Goal: Navigation & Orientation: Find specific page/section

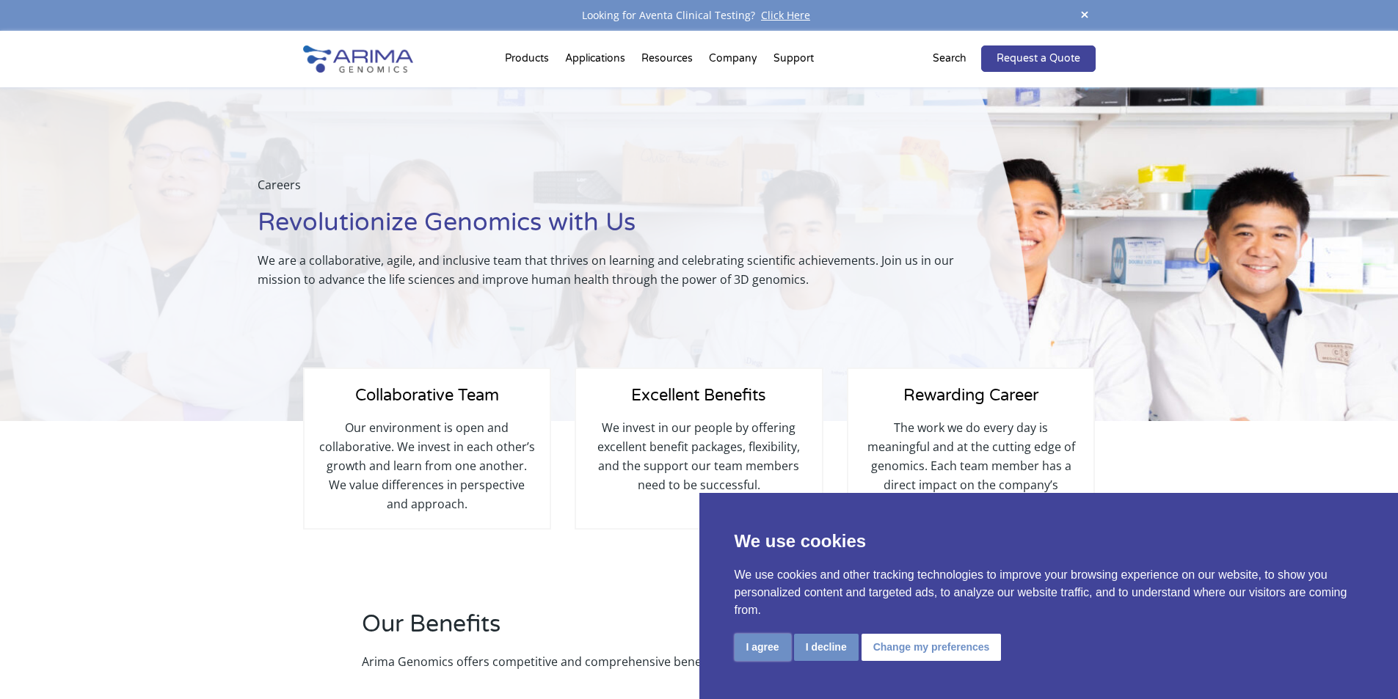
click at [766, 643] on button "I agree" at bounding box center [762, 647] width 56 height 27
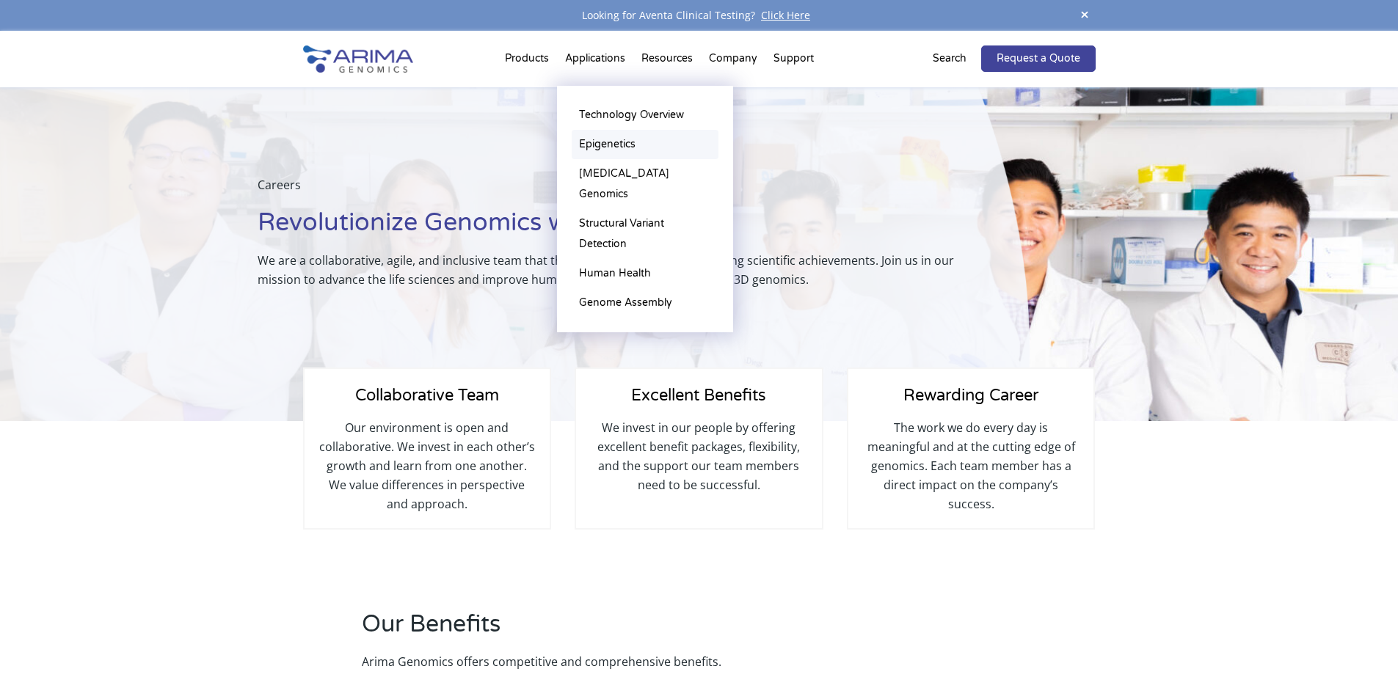
click at [598, 140] on link "Epigenetics" at bounding box center [645, 144] width 147 height 29
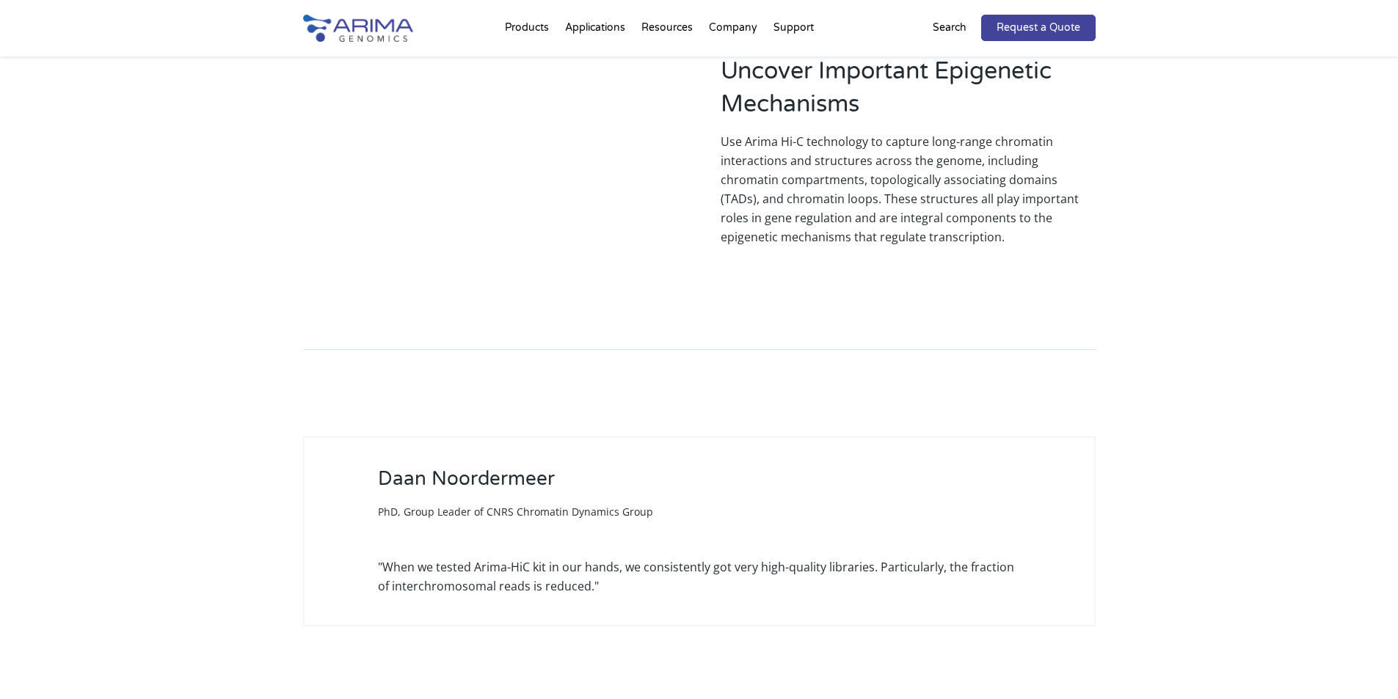
scroll to position [1467, 0]
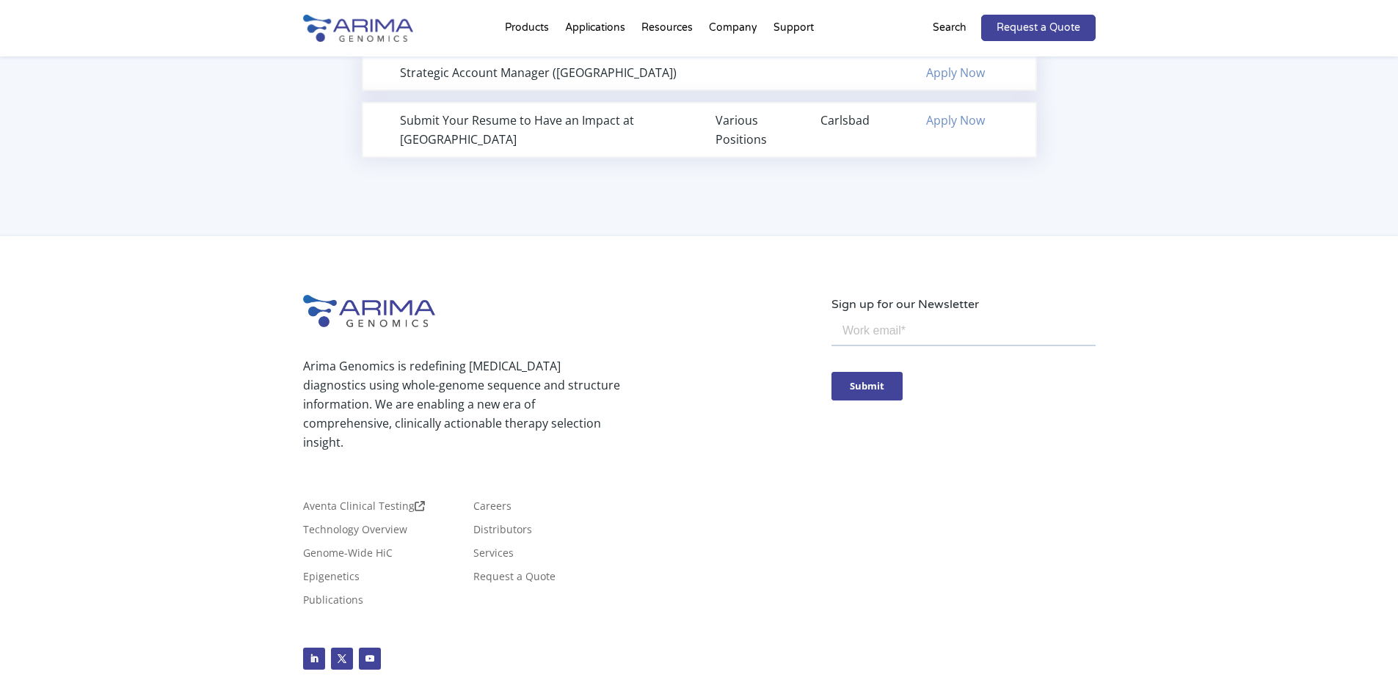
scroll to position [1122, 0]
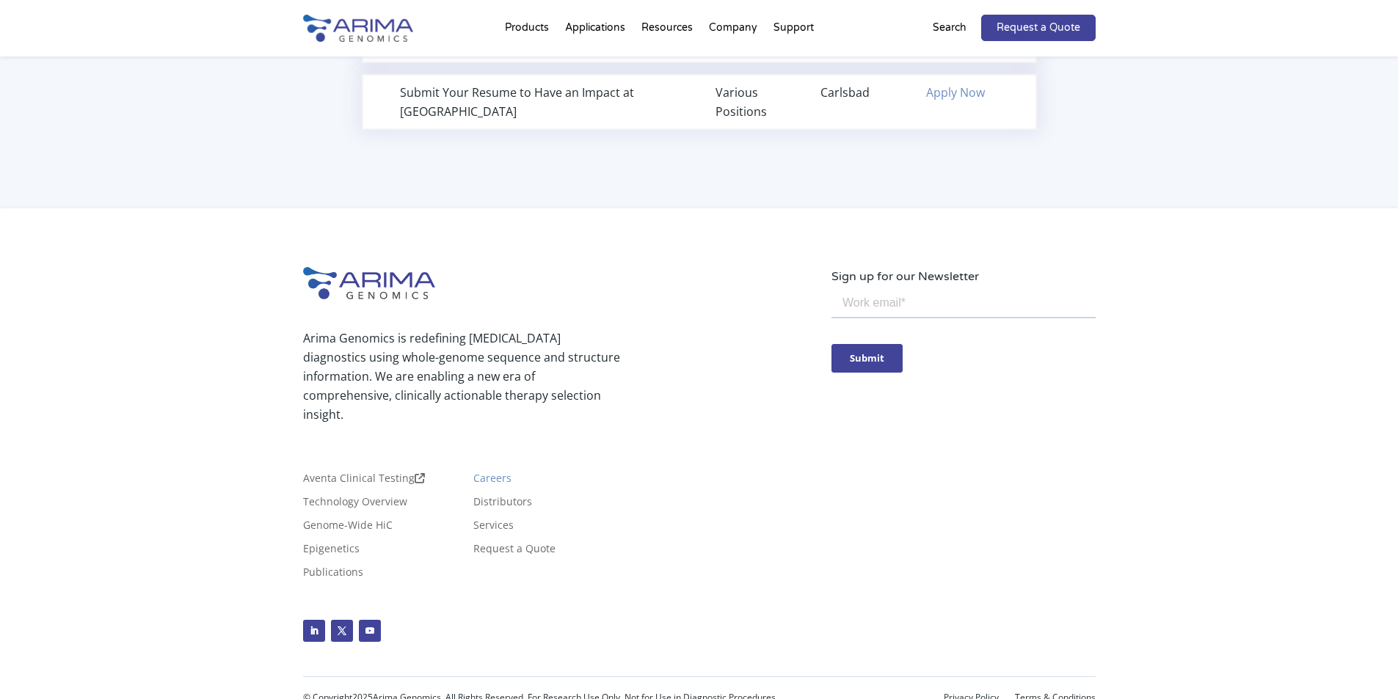
click at [492, 473] on link "Careers" at bounding box center [492, 481] width 38 height 16
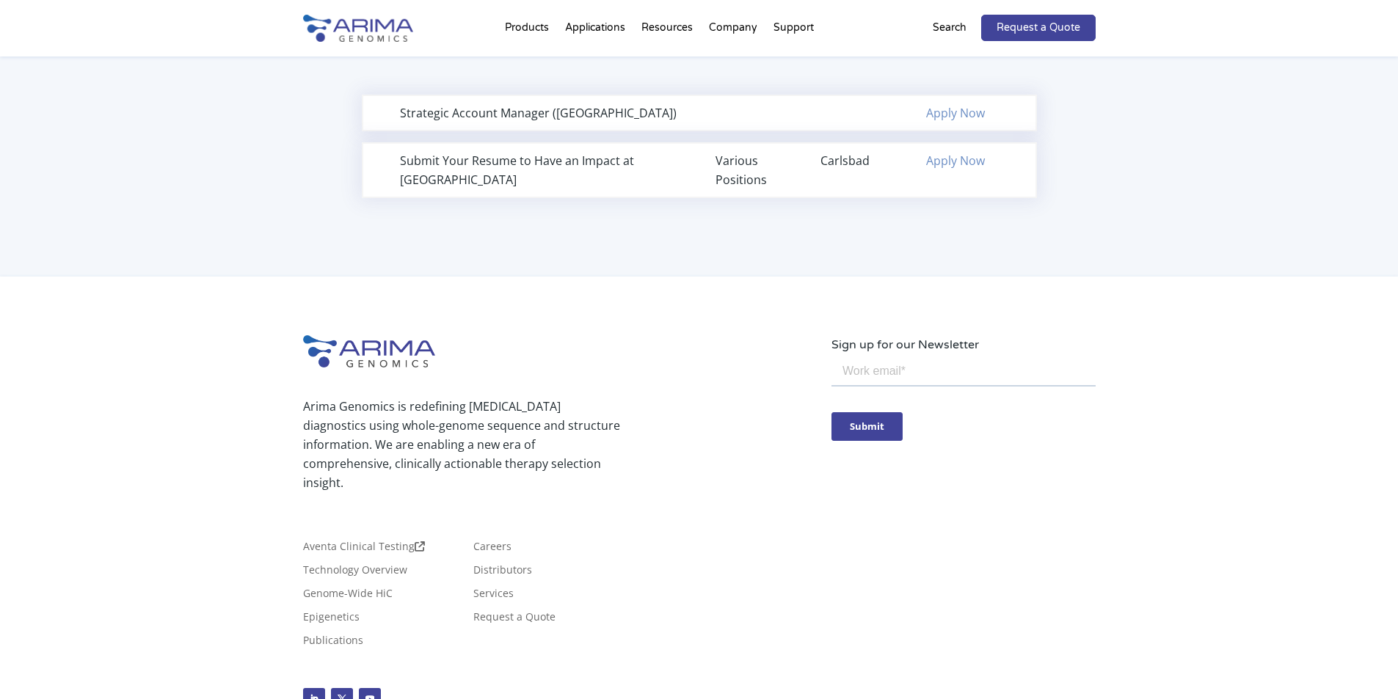
scroll to position [1056, 0]
